Goal: Task Accomplishment & Management: Use online tool/utility

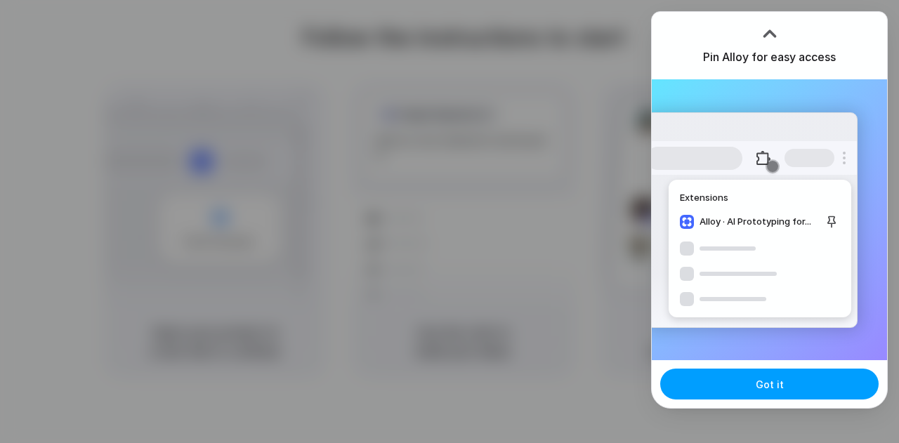
click at [754, 391] on button "Got it" at bounding box center [769, 384] width 218 height 31
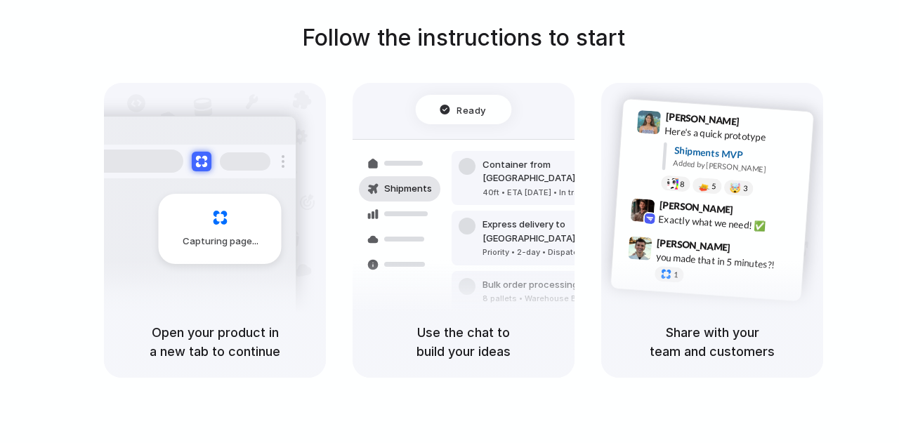
click at [820, 117] on div "Lily Parker 9:41 AM Here's a quick prototype Shipments MVP Added by Alloy 8 5 🤯…" at bounding box center [712, 194] width 222 height 223
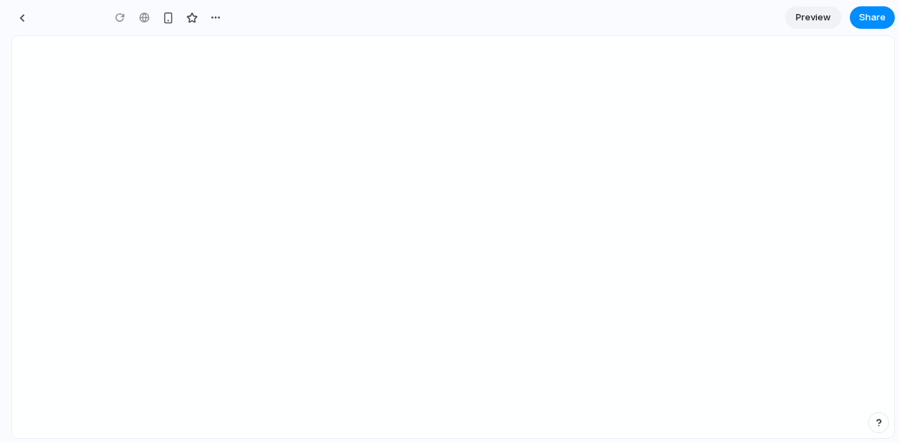
type input "**********"
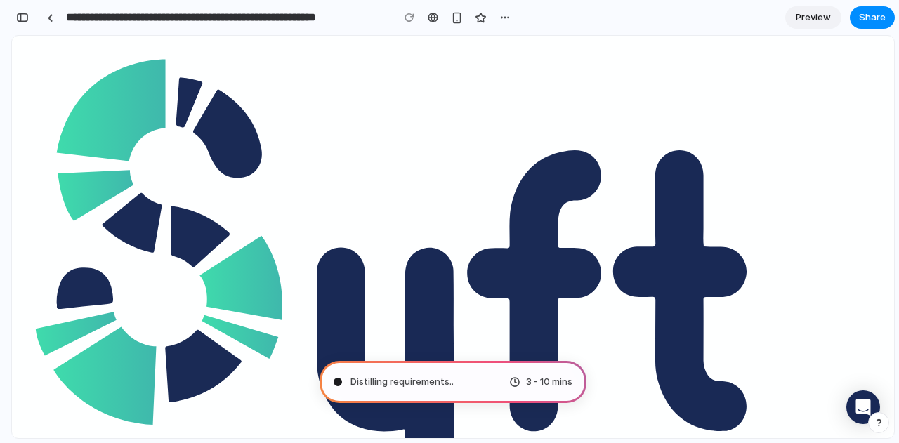
type input "**********"
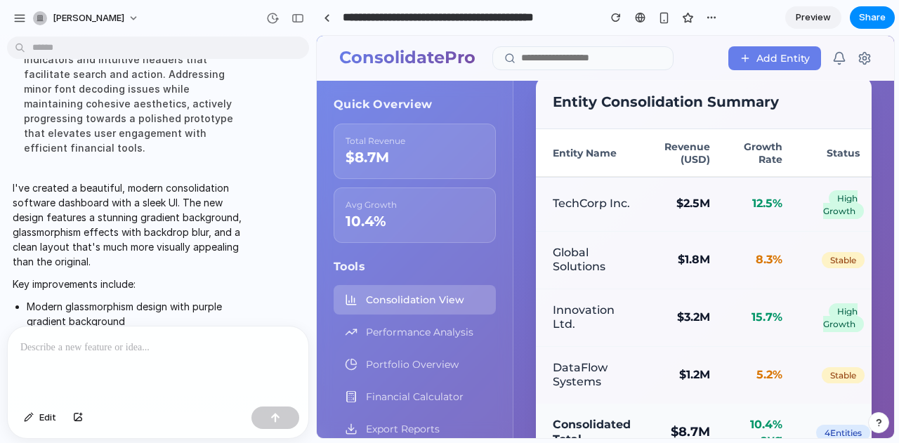
scroll to position [200, 0]
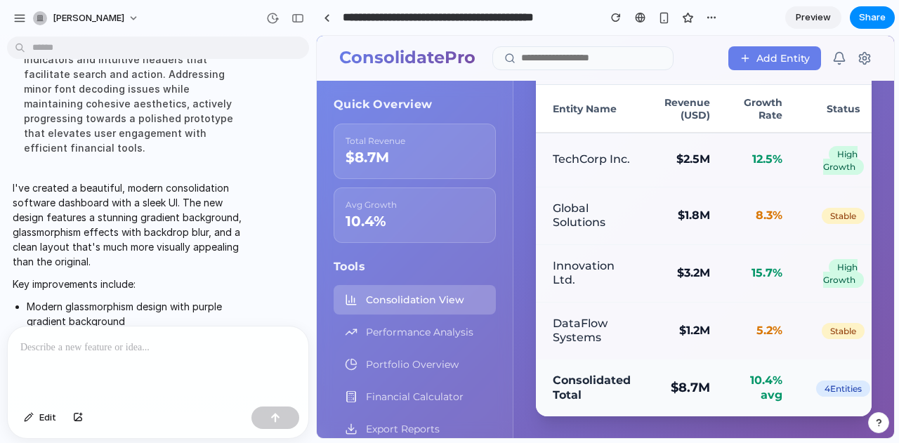
click at [772, 66] on button "Add Entity" at bounding box center [774, 58] width 93 height 24
click at [761, 51] on button "Add Entity" at bounding box center [774, 58] width 93 height 24
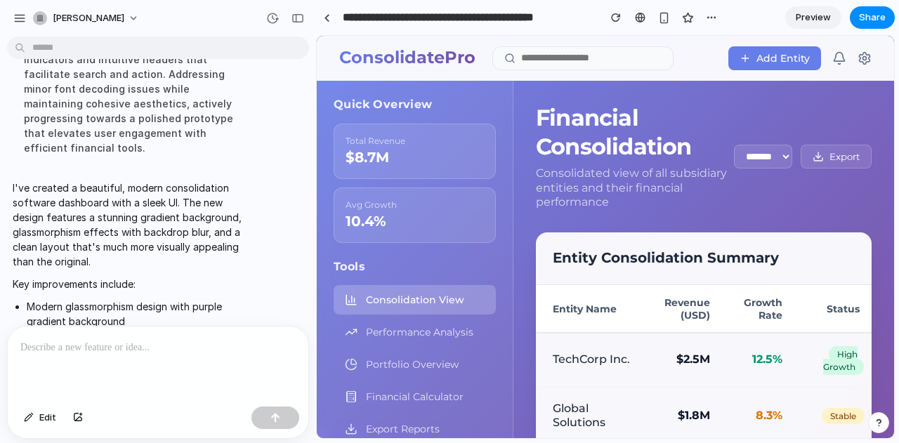
scroll to position [55, 0]
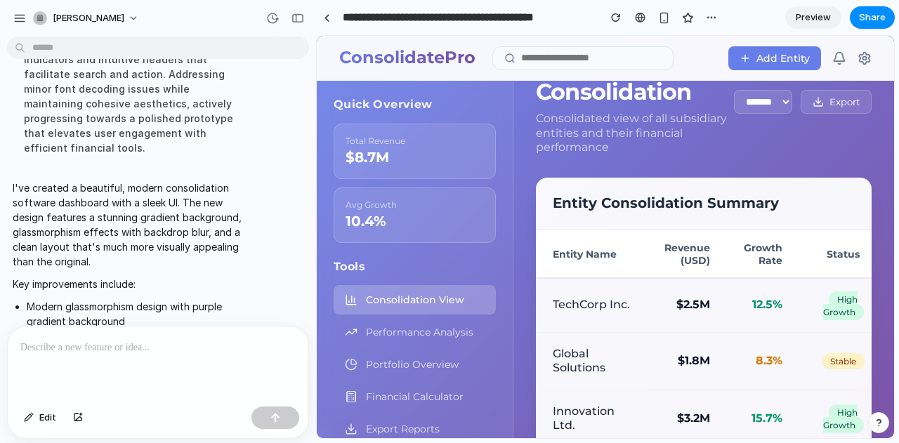
click at [397, 331] on span "Performance Analysis" at bounding box center [419, 332] width 107 height 13
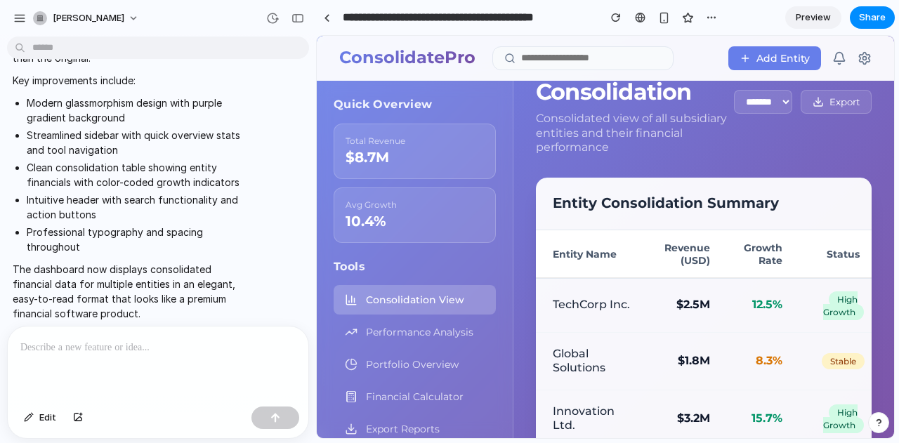
click at [550, 54] on input at bounding box center [591, 58] width 140 height 11
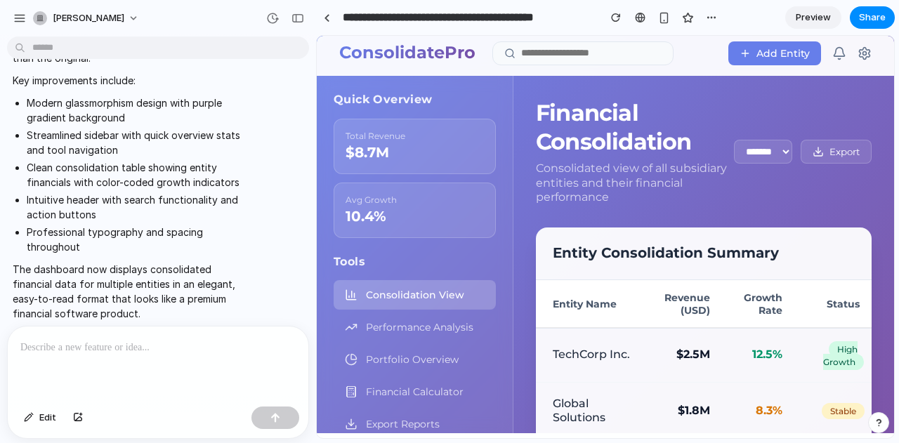
click at [147, 349] on p at bounding box center [157, 347] width 275 height 17
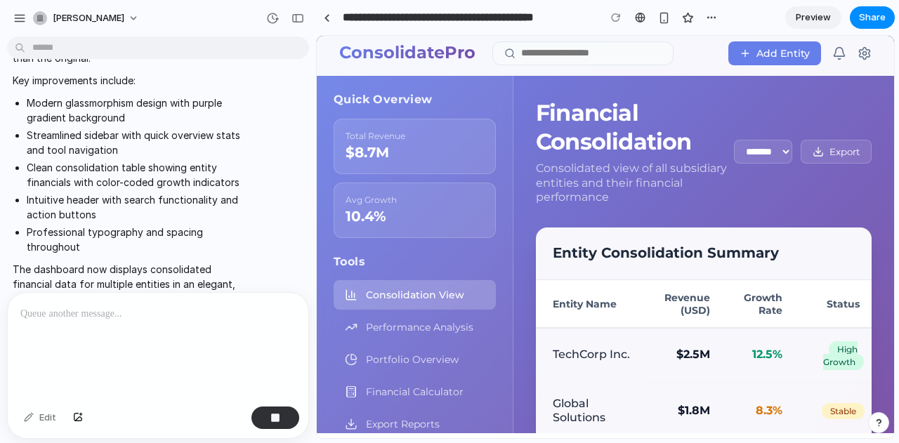
scroll to position [604, 0]
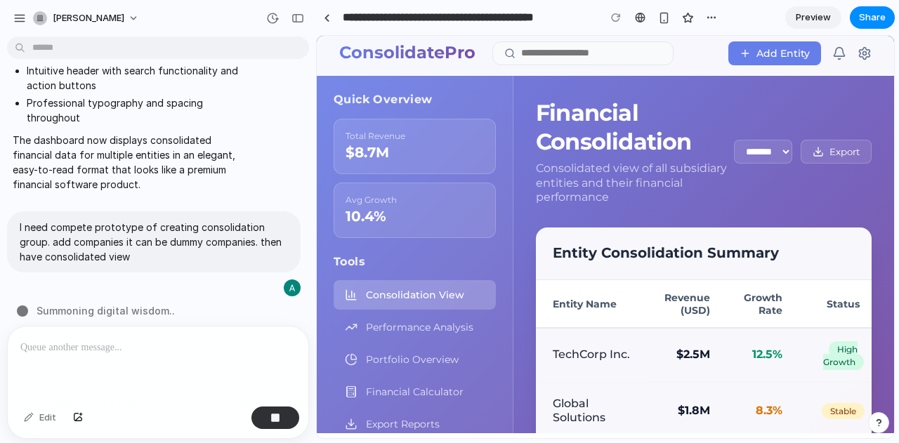
click at [758, 51] on button "Add Entity" at bounding box center [774, 53] width 93 height 24
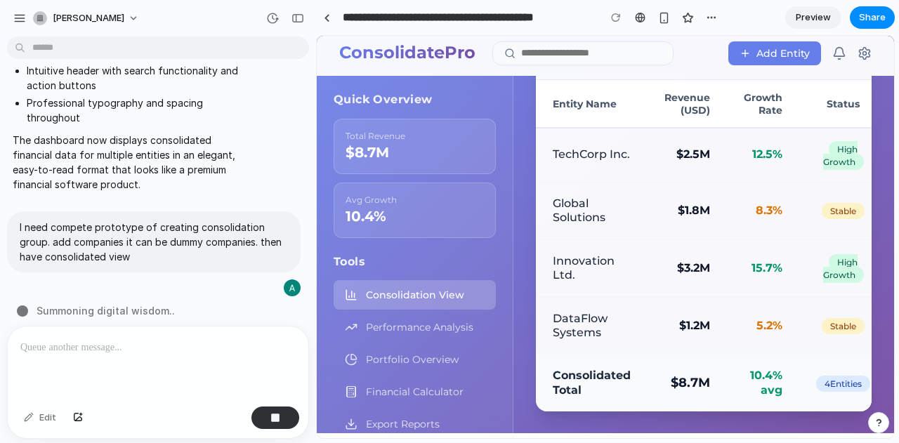
click at [645, 244] on td "Innovation Ltd." at bounding box center [592, 268] width 112 height 58
click at [572, 211] on td "Global Solutions" at bounding box center [592, 211] width 112 height 58
click at [822, 216] on span "Stable" at bounding box center [843, 211] width 43 height 16
click at [396, 343] on nav "Consolidation View Performance Analysis Portfolio Overview Financial Calculator…" at bounding box center [415, 359] width 162 height 159
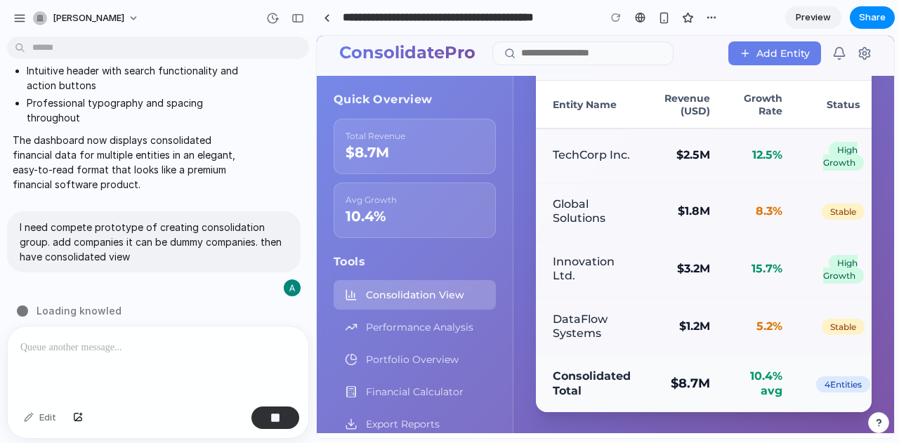
scroll to position [0, 0]
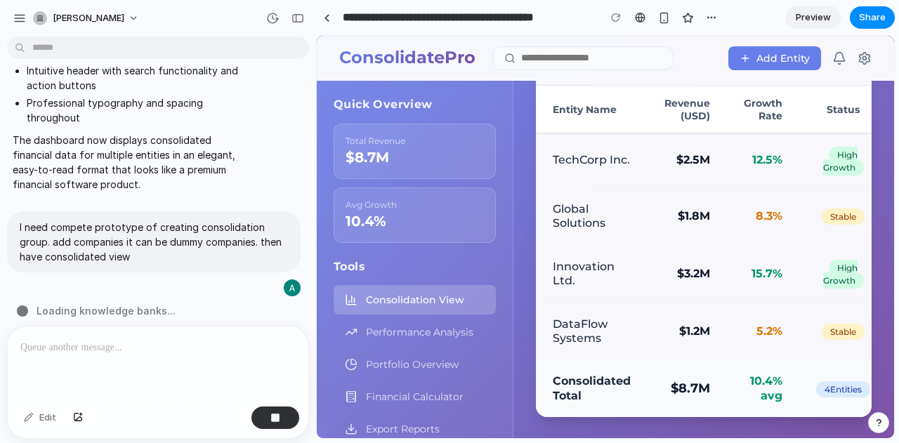
click at [819, 20] on span "Preview" at bounding box center [813, 18] width 35 height 14
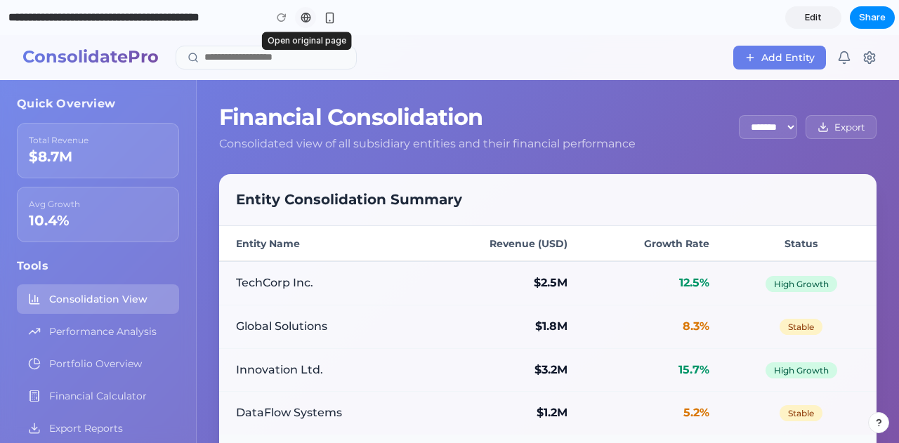
click at [308, 18] on div at bounding box center [306, 17] width 11 height 11
click at [859, 126] on button "Export" at bounding box center [840, 127] width 71 height 24
click at [449, 222] on div at bounding box center [449, 222] width 0 height 0
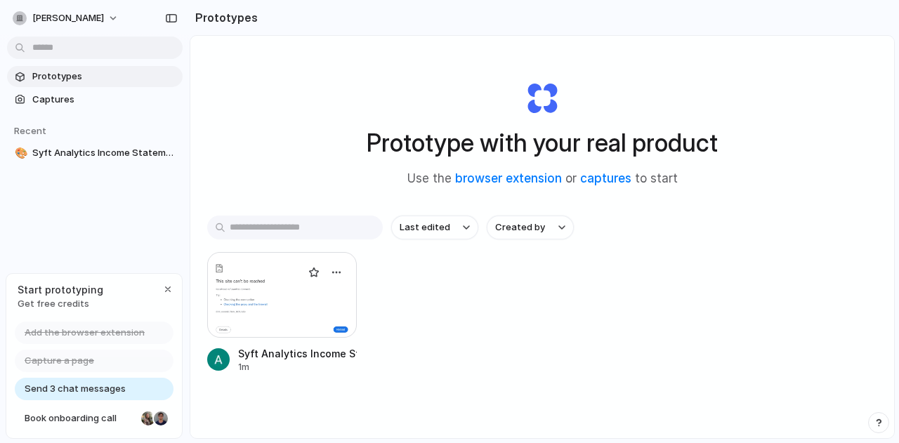
click at [323, 277] on div at bounding box center [325, 272] width 51 height 28
click at [276, 298] on div at bounding box center [282, 295] width 150 height 86
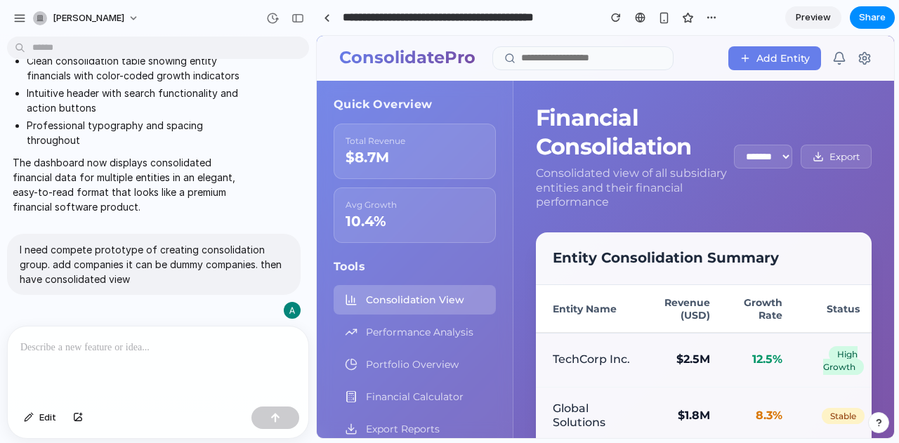
scroll to position [312, 0]
click at [402, 305] on span "Consolidation View" at bounding box center [415, 300] width 98 height 13
click at [131, 339] on p at bounding box center [157, 347] width 275 height 17
click at [133, 269] on p "I need compete prototype of creating consolidation group. add companies it can …" at bounding box center [154, 264] width 268 height 44
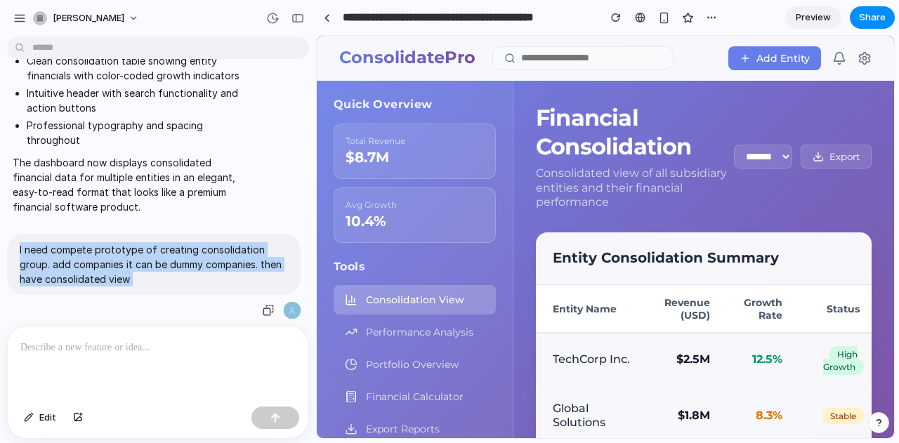
click at [133, 269] on p "I need compete prototype of creating consolidation group. add companies it can …" at bounding box center [154, 264] width 268 height 44
click at [263, 305] on div "button" at bounding box center [268, 310] width 11 height 11
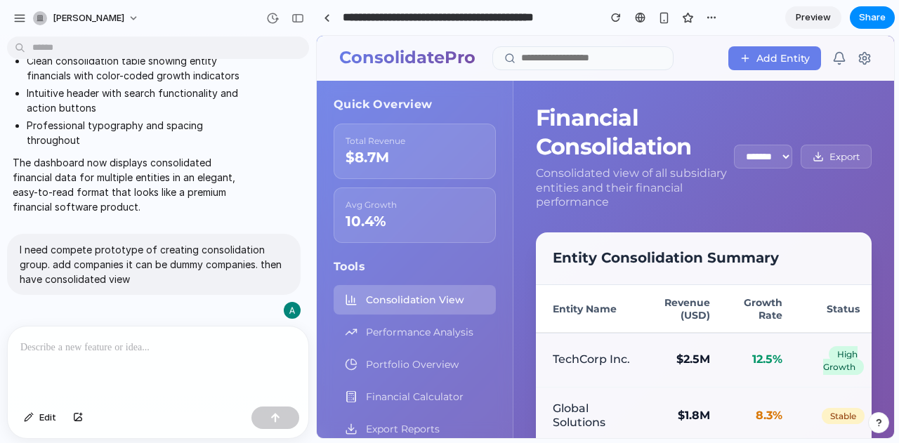
click at [204, 353] on div at bounding box center [158, 364] width 301 height 74
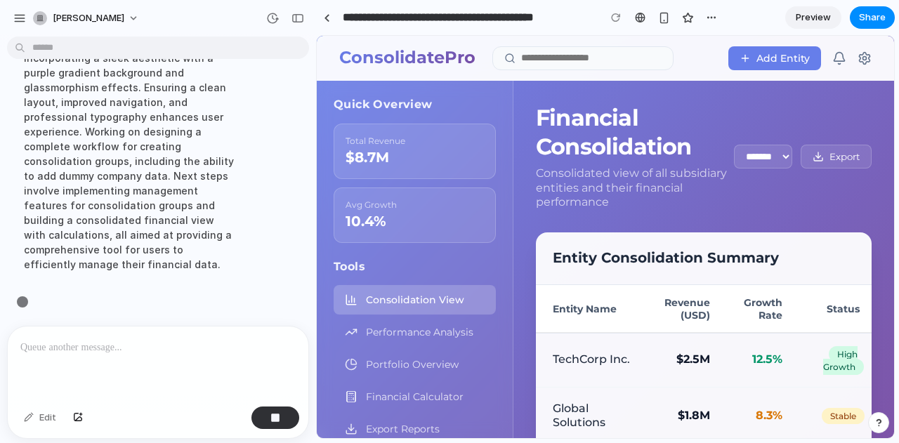
scroll to position [745, 0]
click at [707, 19] on div "button" at bounding box center [711, 17] width 11 height 11
click at [753, 20] on div "Duplicate Delete" at bounding box center [449, 221] width 899 height 443
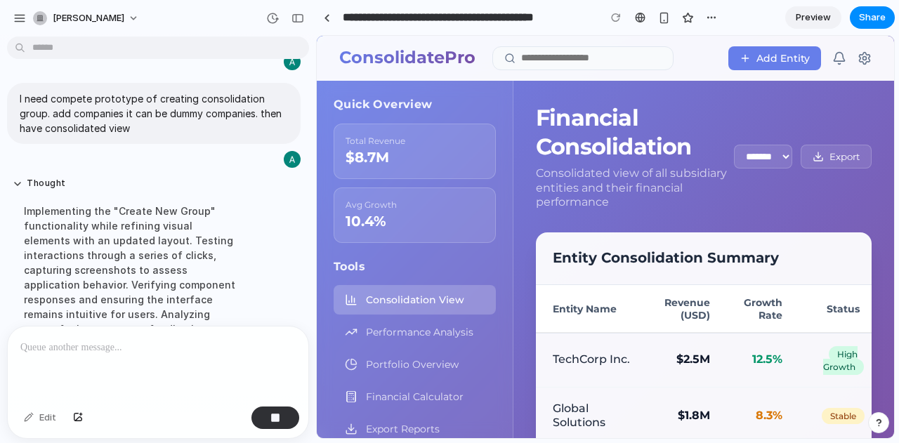
scroll to position [730, 0]
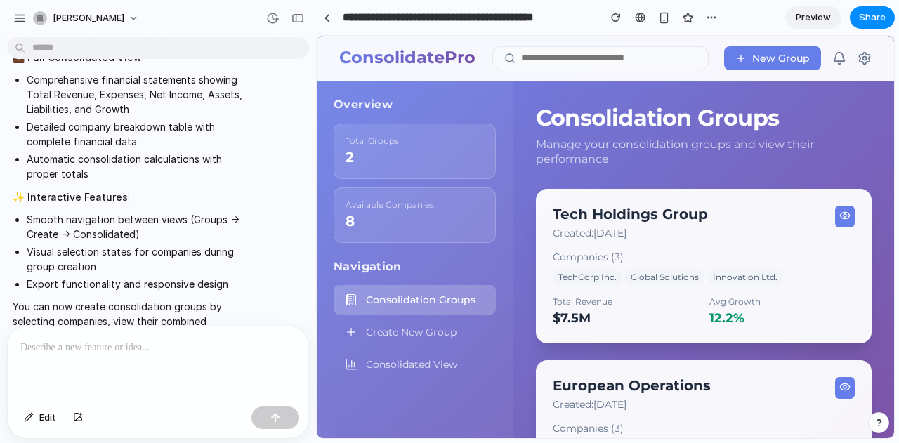
scroll to position [864, 0]
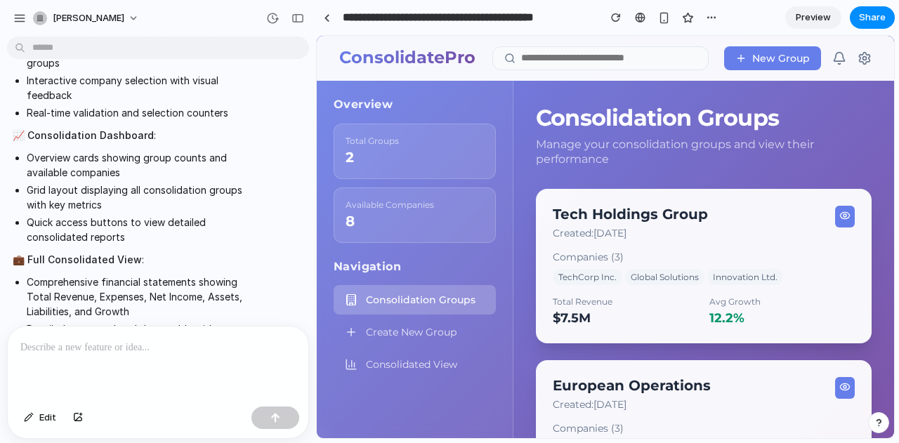
click at [403, 296] on span "Consolidation Groups" at bounding box center [421, 300] width 110 height 13
click at [761, 53] on button "New Group" at bounding box center [772, 58] width 97 height 24
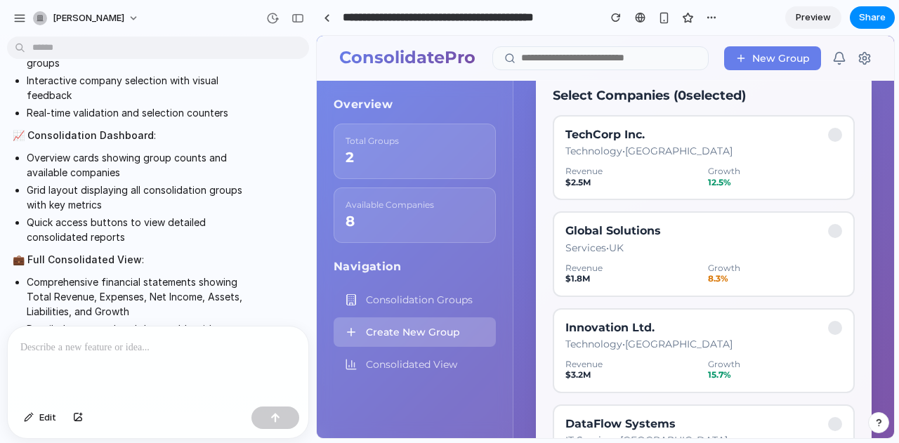
scroll to position [308, 0]
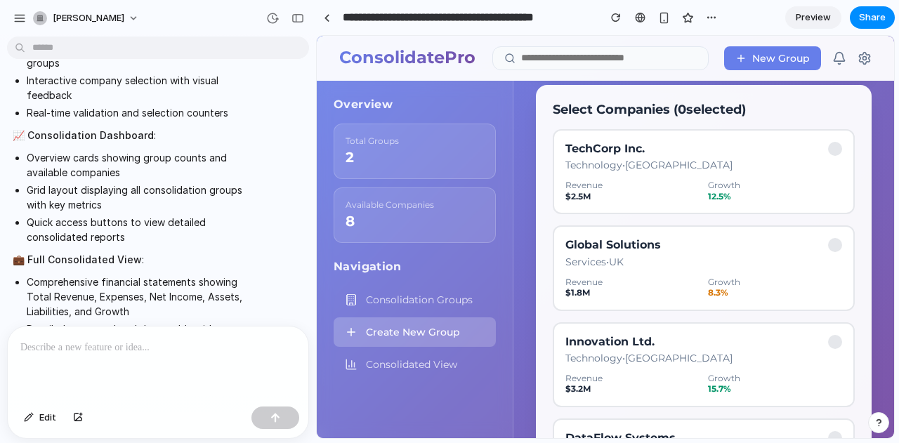
click at [832, 151] on div at bounding box center [835, 149] width 14 height 14
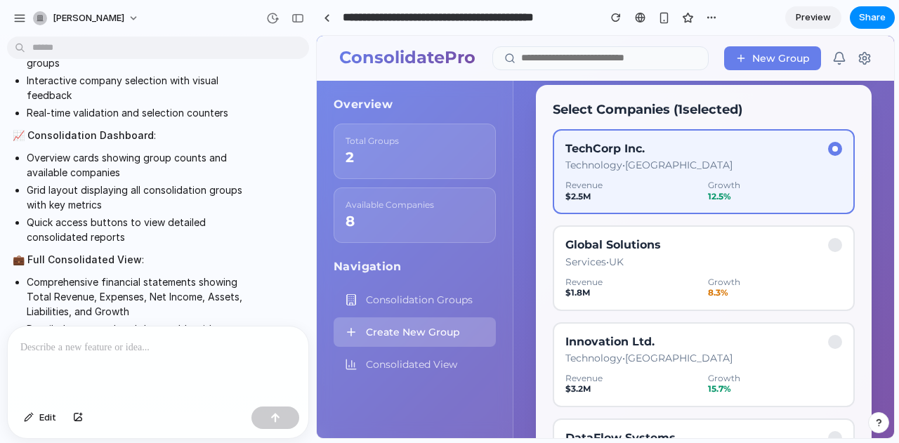
click at [829, 237] on div "Global Solutions Services • UK Revenue $ 1.8 M Growth 8.3 %" at bounding box center [704, 267] width 302 height 85
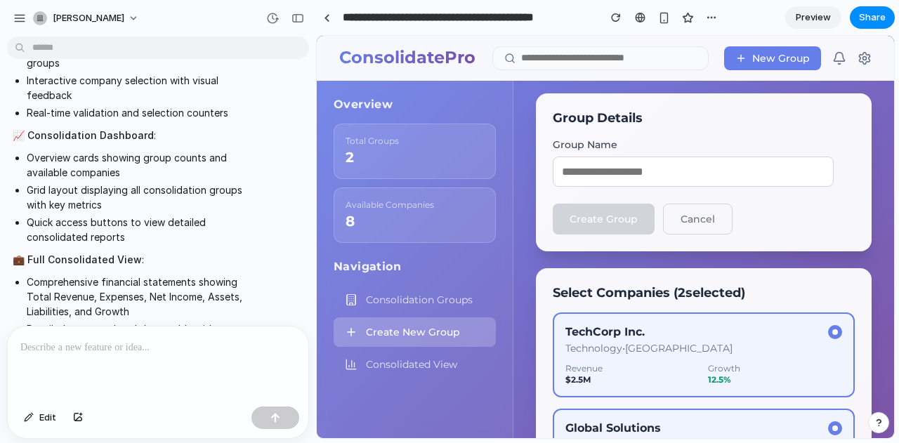
scroll to position [0, 0]
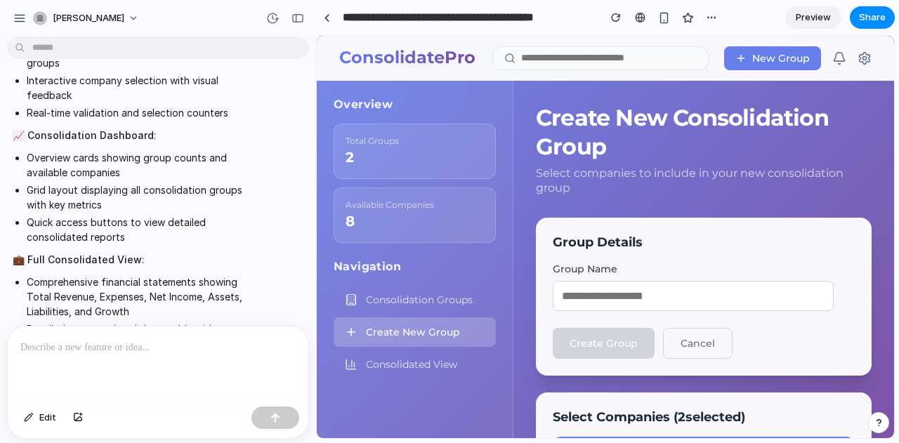
click at [634, 301] on input "text" at bounding box center [693, 296] width 281 height 30
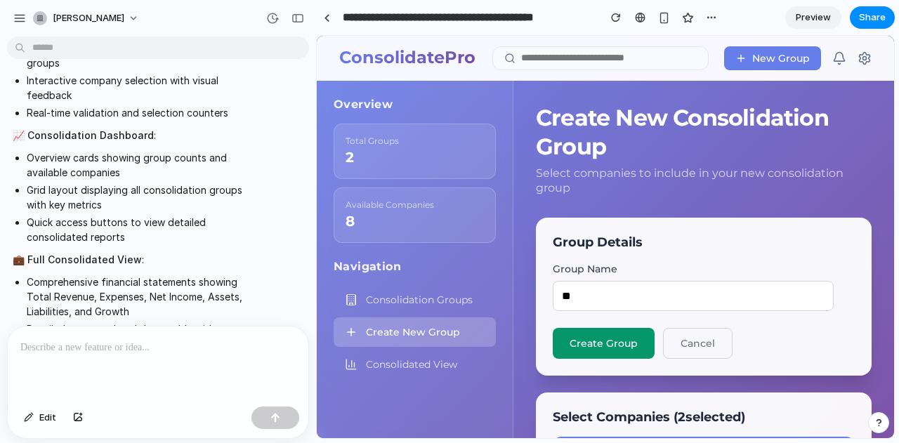
type input "*"
type input "**********"
click at [591, 345] on button "Create Group" at bounding box center [604, 343] width 102 height 31
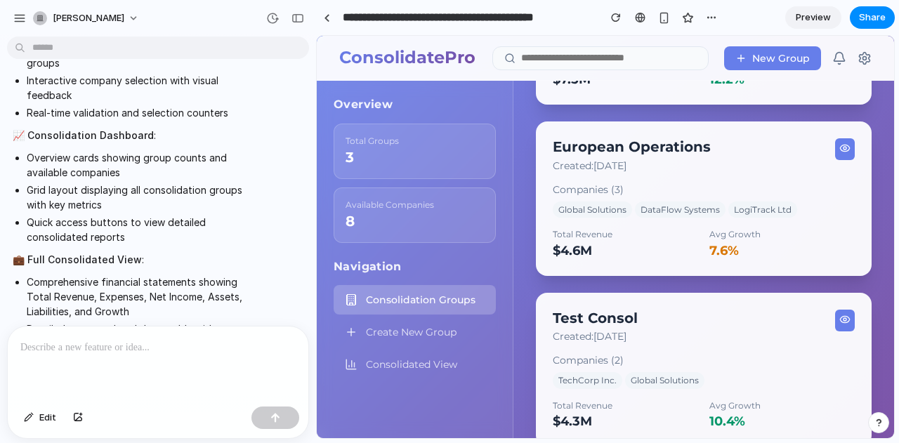
scroll to position [270, 0]
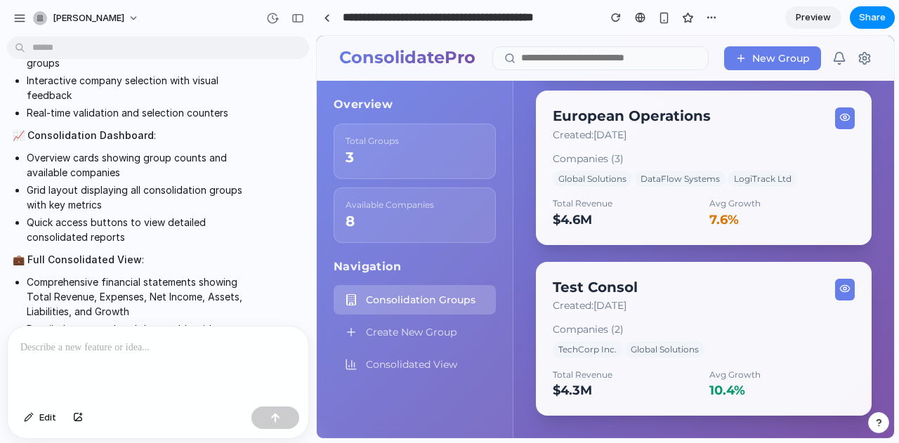
click at [440, 371] on div "Consolidated View" at bounding box center [415, 364] width 162 height 29
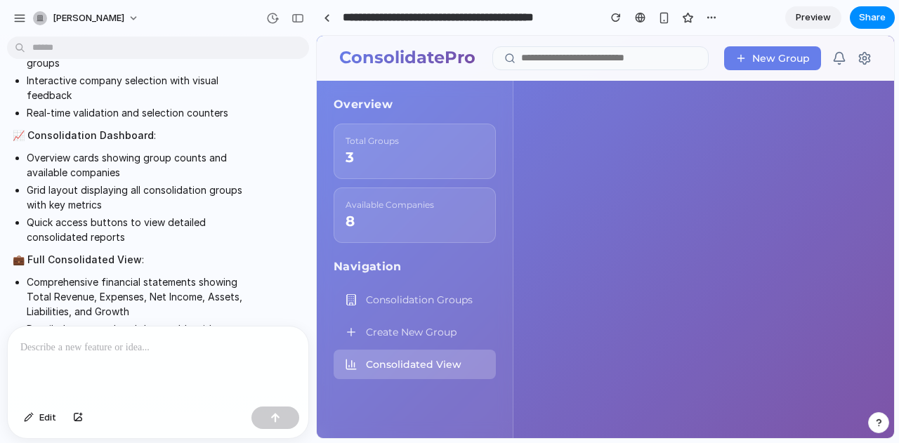
click at [433, 360] on span "Consolidated View" at bounding box center [414, 364] width 96 height 13
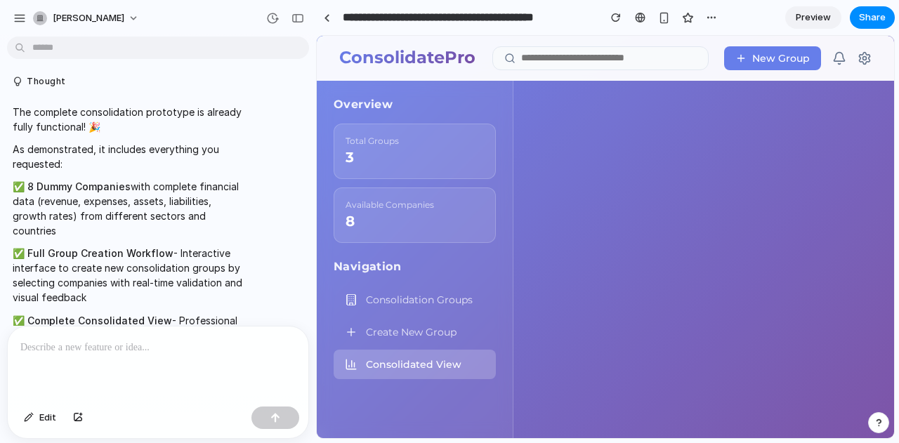
scroll to position [1580, 0]
